Goal: Information Seeking & Learning: Learn about a topic

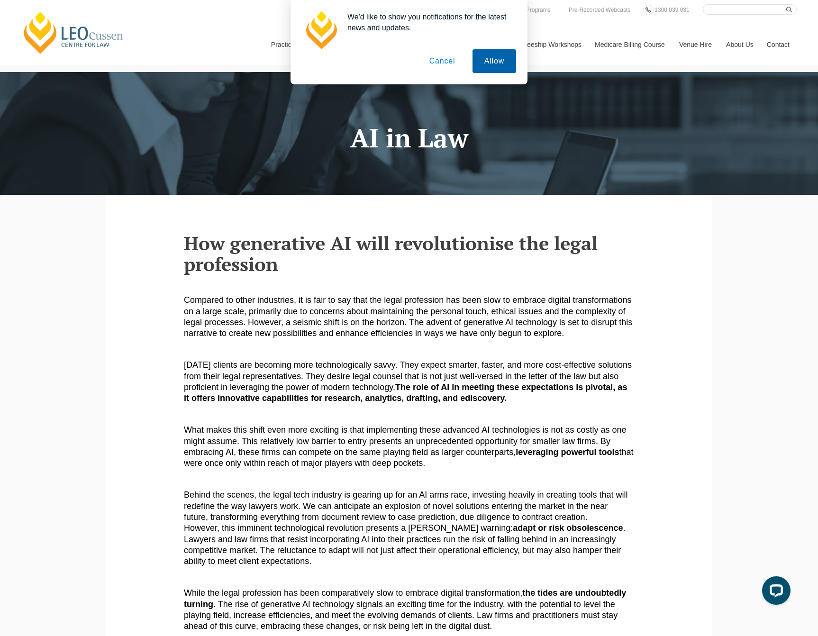
click at [487, 62] on button "Allow" at bounding box center [495, 61] width 44 height 24
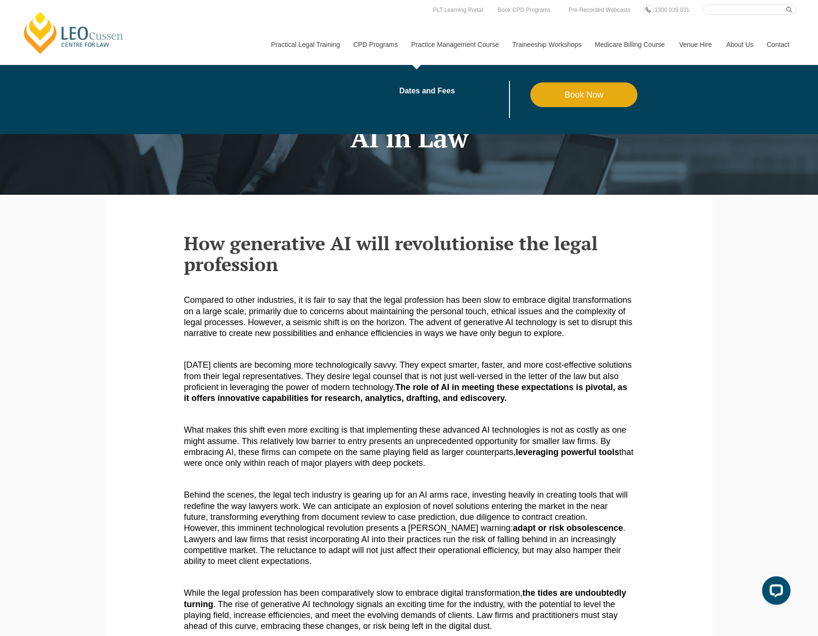
click at [432, 43] on link "Practice Management Course" at bounding box center [454, 44] width 101 height 41
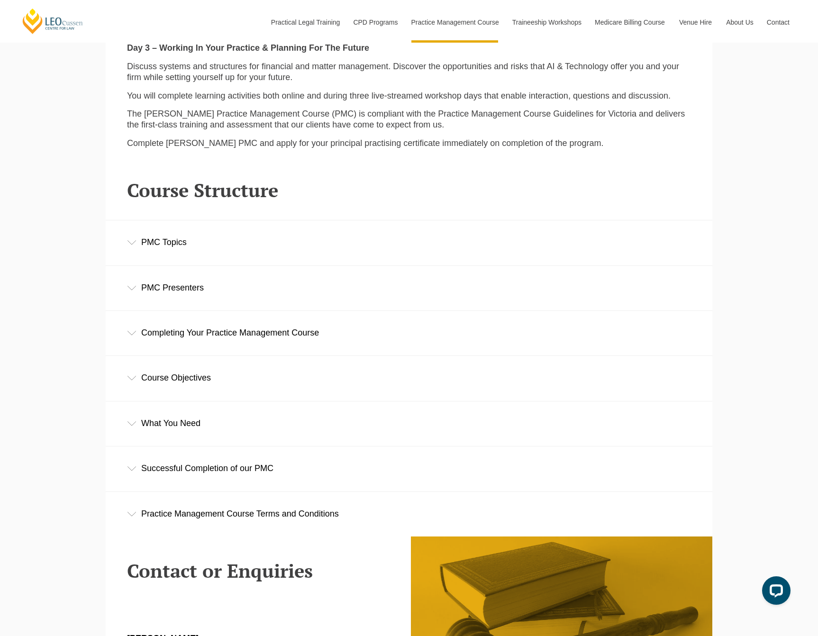
scroll to position [1252, 0]
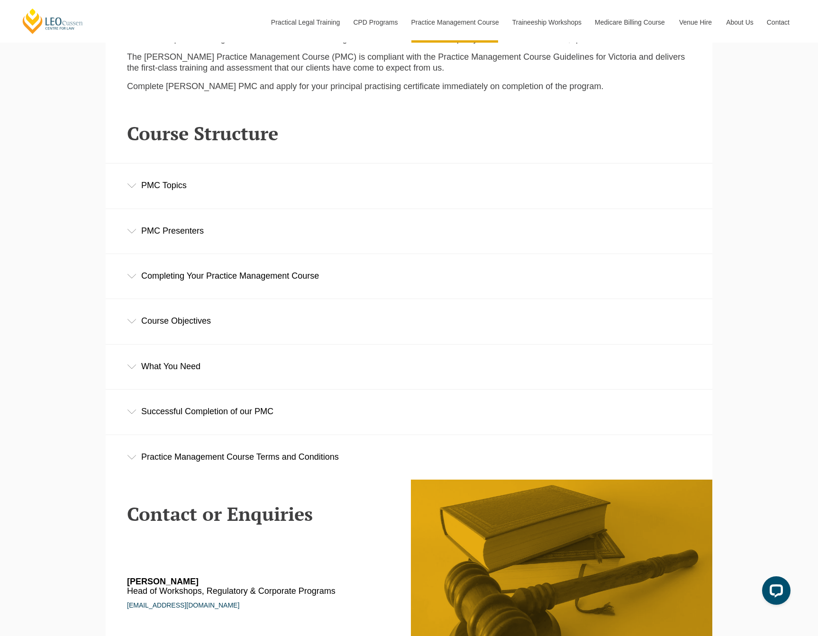
click at [132, 184] on icon at bounding box center [131, 185] width 9 height 5
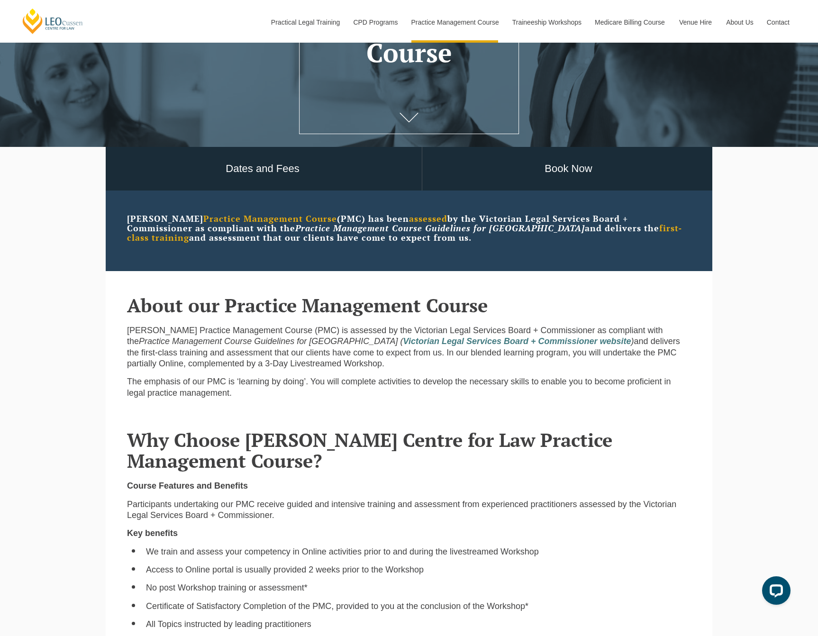
scroll to position [0, 0]
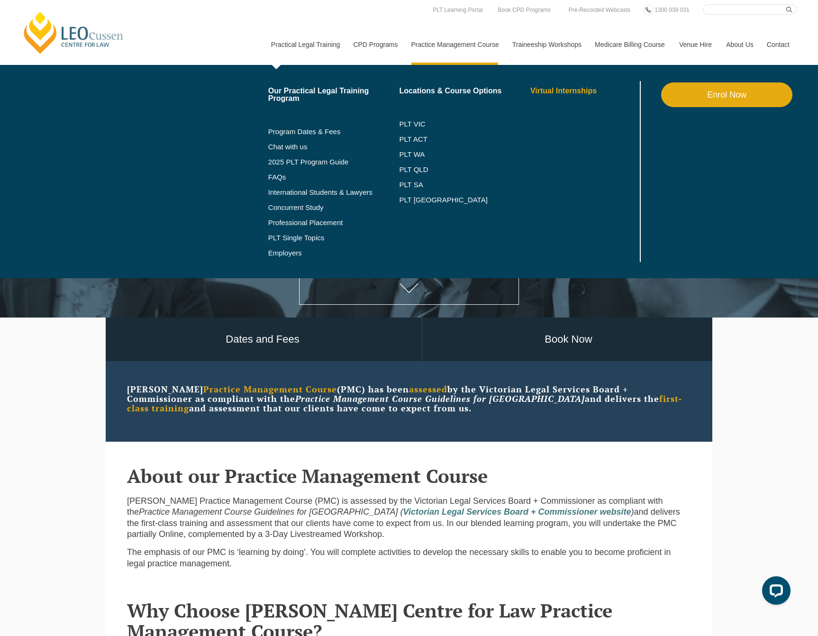
click at [560, 91] on link "Virtual Internships" at bounding box center [585, 91] width 108 height 8
